Goal: Complete application form

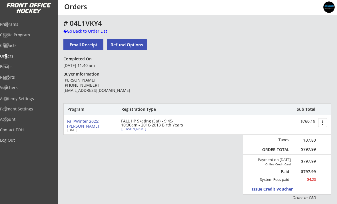
click at [138, 130] on div "[PERSON_NAME]" at bounding box center [154, 128] width 64 height 3
select select ""Forward""
select select ""Youth XL""
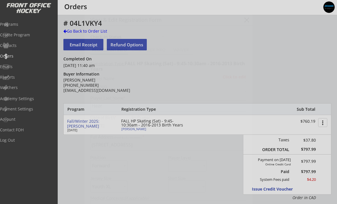
type input "[DEMOGRAPHIC_DATA]"
type input "[PERSON_NAME] Hockey Associations"
type input "U11"
type input "Not Applicable"
select select ""[PERSON_NAME] Hockey Associations ""
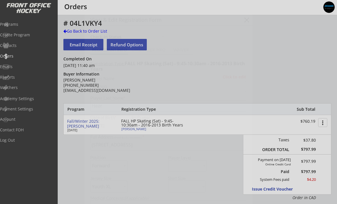
select select ""U11""
select select ""Not Applicable ""
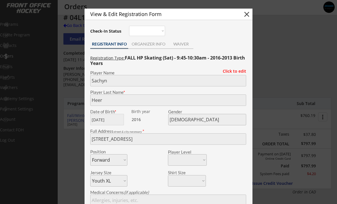
scroll to position [11, 0]
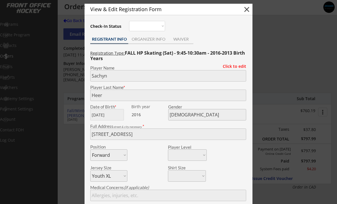
click at [247, 10] on button "close" at bounding box center [247, 9] width 9 height 9
select select ""PLACEHOLDER_1427118222253""
